Goal: Entertainment & Leisure: Browse casually

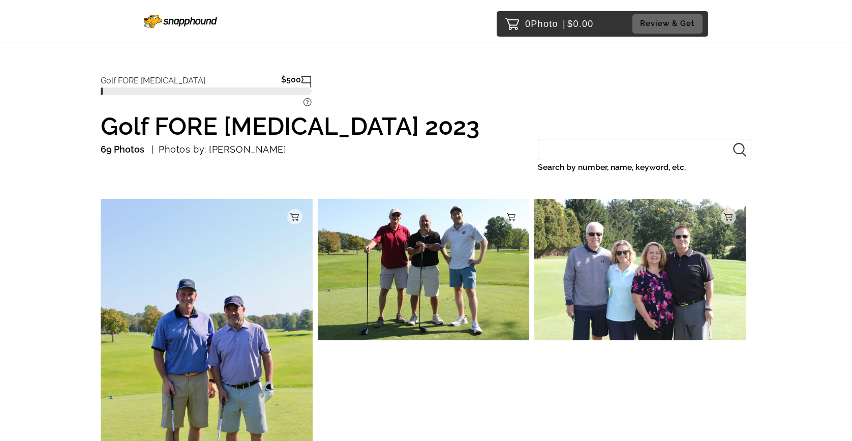
click at [232, 251] on img at bounding box center [207, 358] width 212 height 318
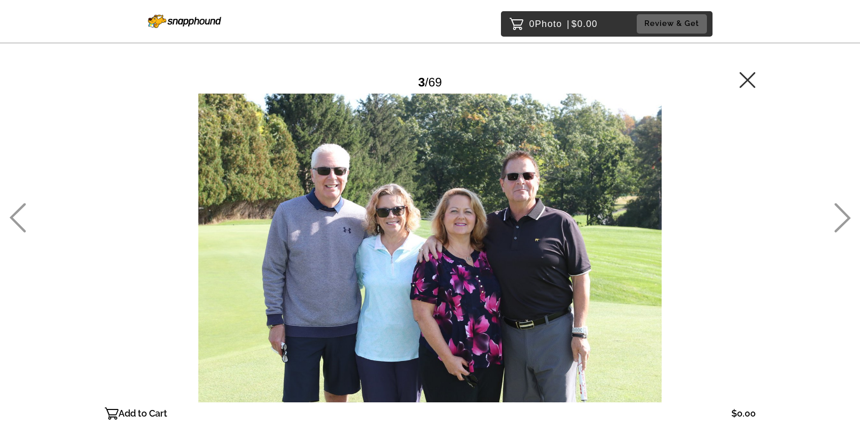
drag, startPoint x: 379, startPoint y: 238, endPoint x: 384, endPoint y: 240, distance: 5.3
click at [379, 239] on div at bounding box center [430, 248] width 651 height 309
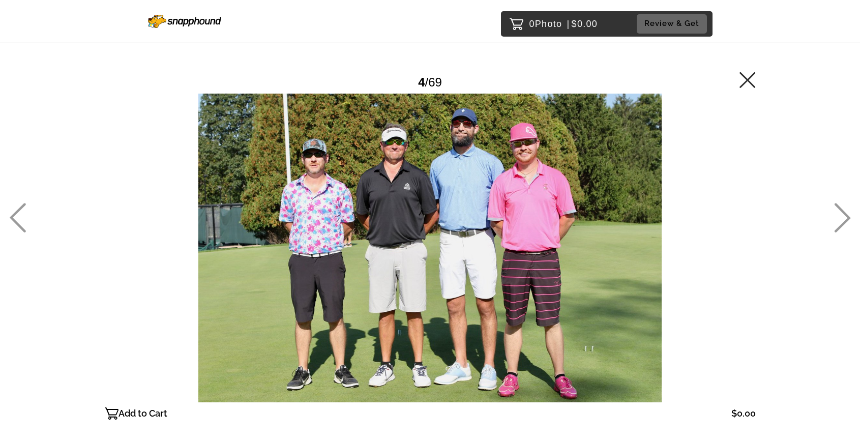
click at [522, 204] on div at bounding box center [430, 248] width 651 height 309
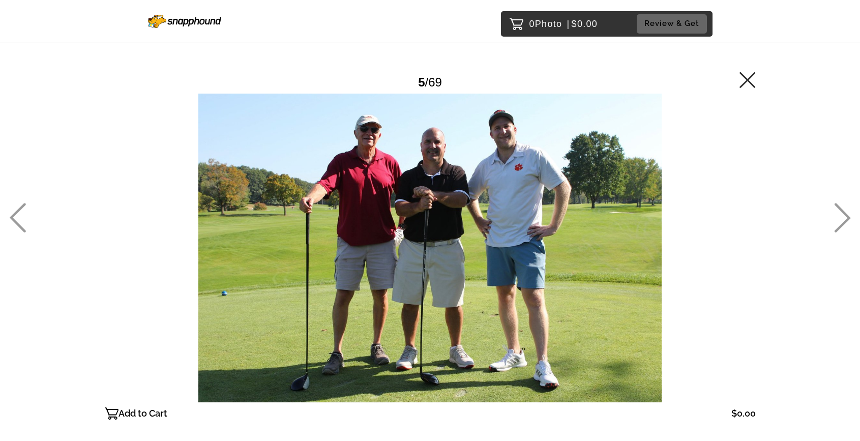
drag, startPoint x: 529, startPoint y: 206, endPoint x: 747, endPoint y: 160, distance: 222.9
click at [749, 80] on icon at bounding box center [747, 80] width 16 height 16
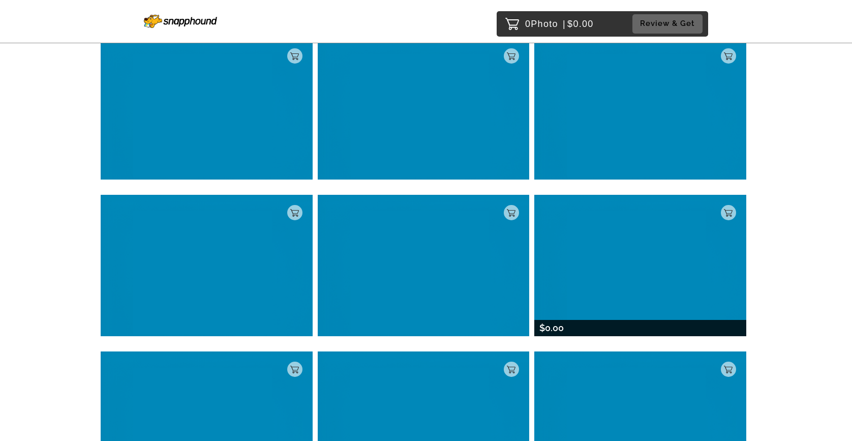
scroll to position [4598, 0]
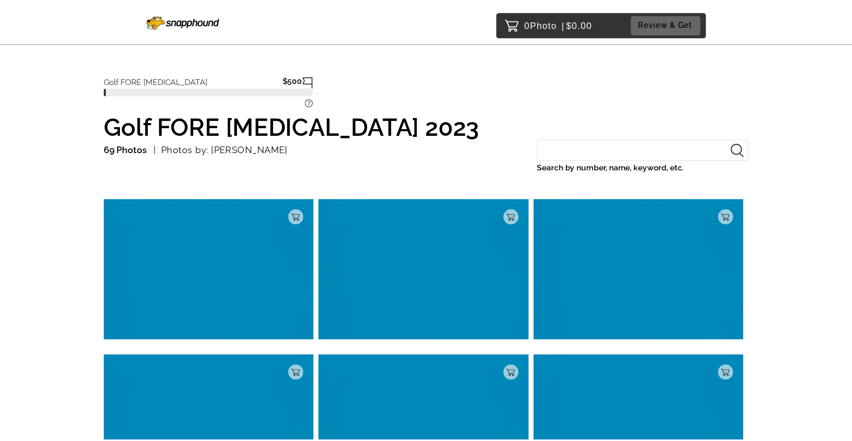
scroll to position [52, 0]
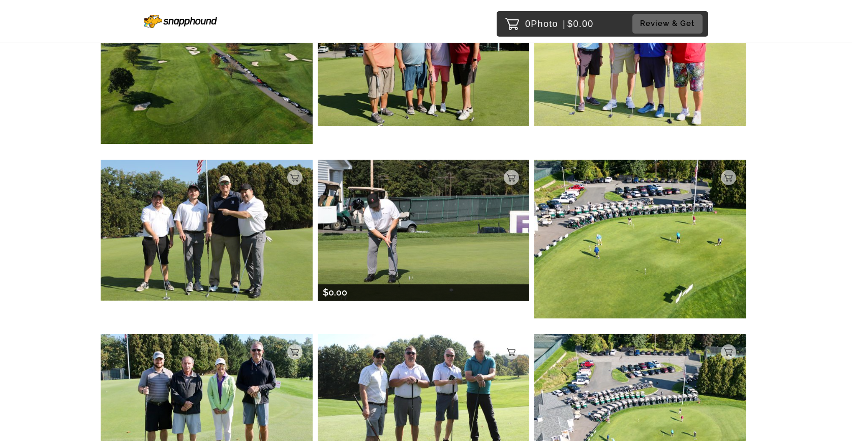
scroll to position [2841, 0]
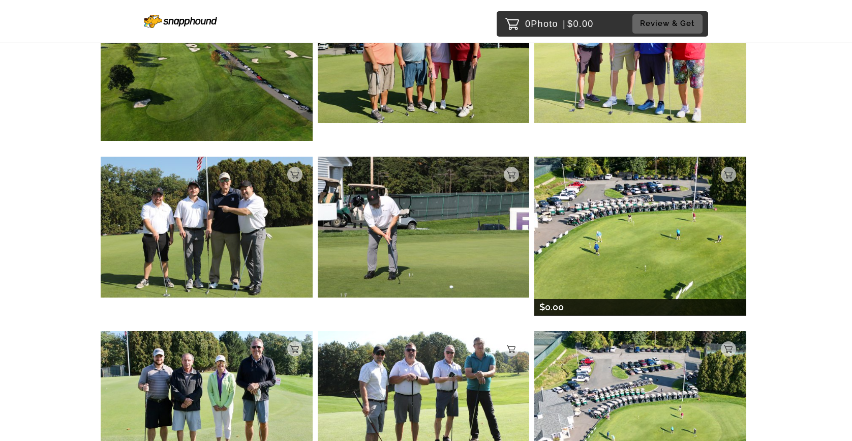
click at [643, 233] on img at bounding box center [640, 236] width 212 height 159
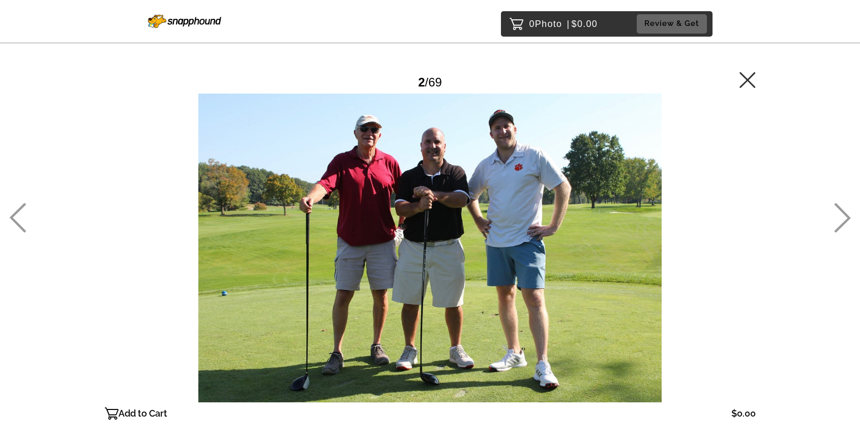
click at [744, 75] on icon at bounding box center [747, 80] width 16 height 16
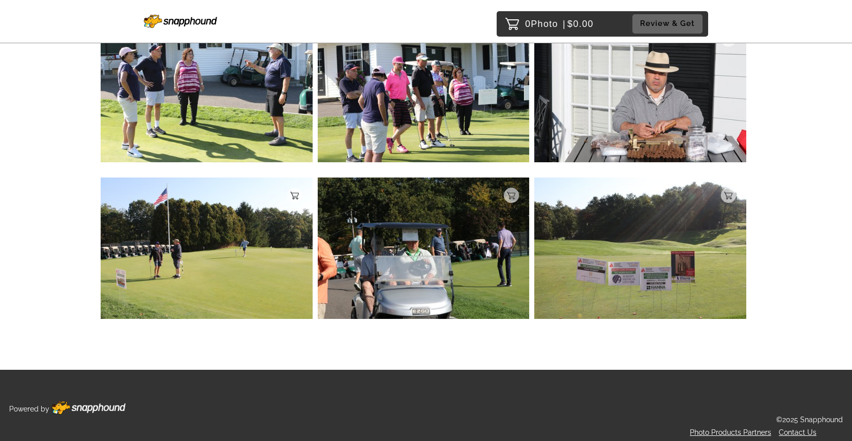
scroll to position [4824, 0]
